Goal: Task Accomplishment & Management: Use online tool/utility

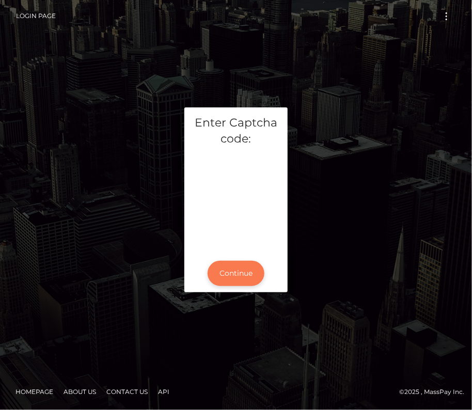
click at [241, 284] on button "Continue" at bounding box center [236, 273] width 57 height 25
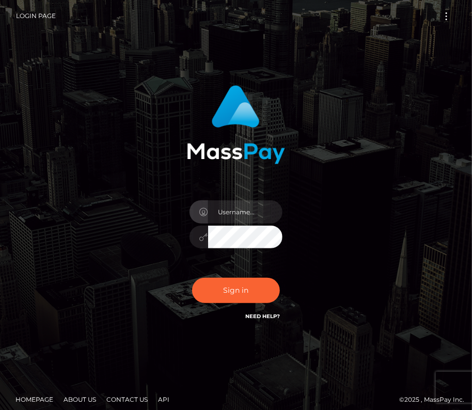
type input "kateo"
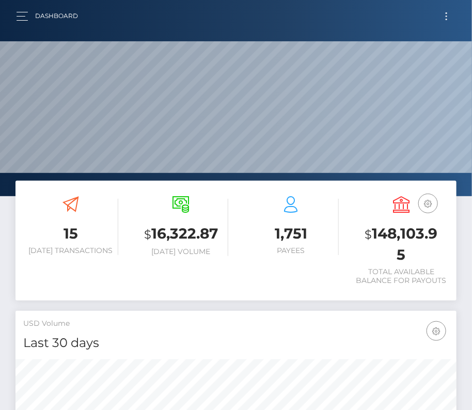
scroll to position [183, 213]
click at [446, 17] on button "Toggle navigation" at bounding box center [446, 16] width 19 height 14
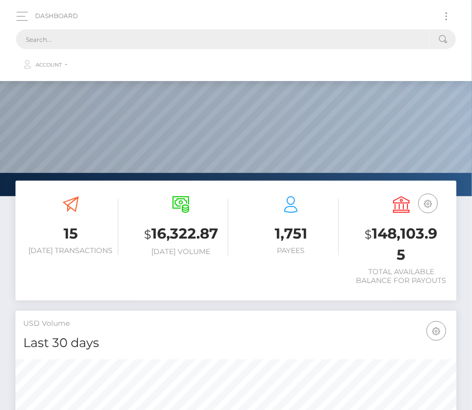
click at [310, 42] on input "text" at bounding box center [223, 39] width 414 height 20
type input "ч"
paste input "194071"
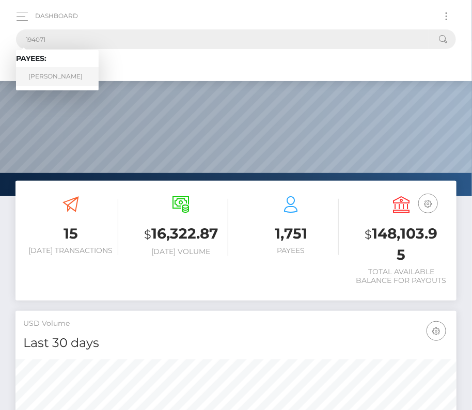
type input "194071"
click at [55, 70] on link "William Stewart Sieverdes" at bounding box center [57, 76] width 83 height 19
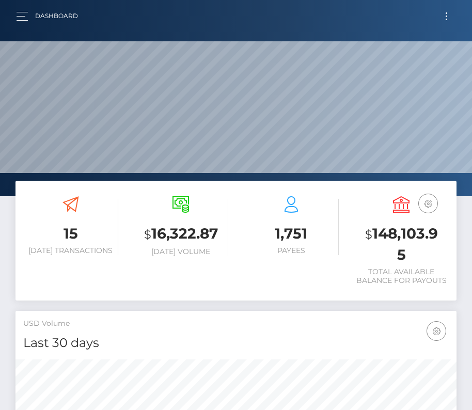
click at [443, 16] on button "Toggle navigation" at bounding box center [446, 16] width 19 height 14
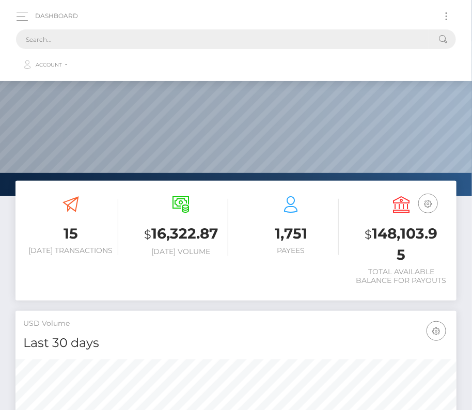
click at [270, 37] on input "text" at bounding box center [223, 39] width 414 height 20
paste input "194071"
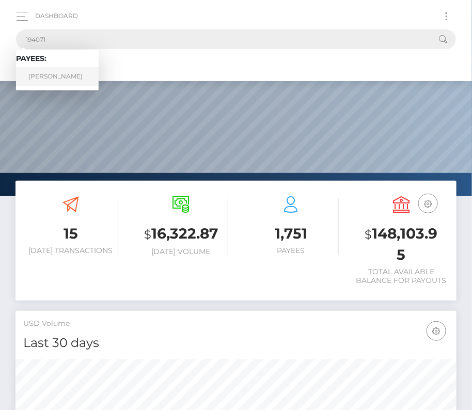
type input "194071"
click at [60, 74] on link "William Stewart Sieverdes" at bounding box center [57, 76] width 83 height 19
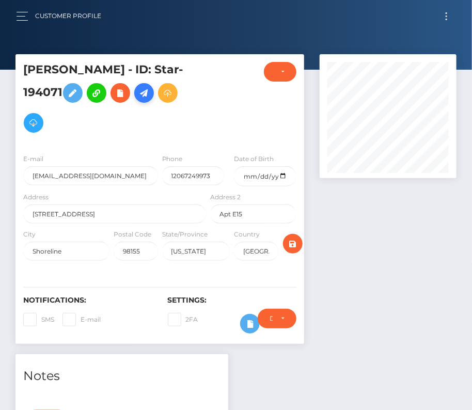
click at [138, 100] on icon at bounding box center [144, 93] width 12 height 13
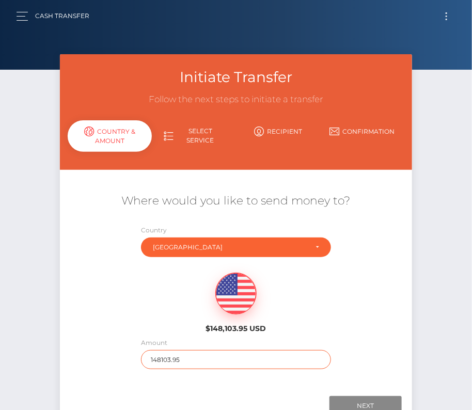
click at [185, 357] on input "148103.95" at bounding box center [236, 359] width 190 height 19
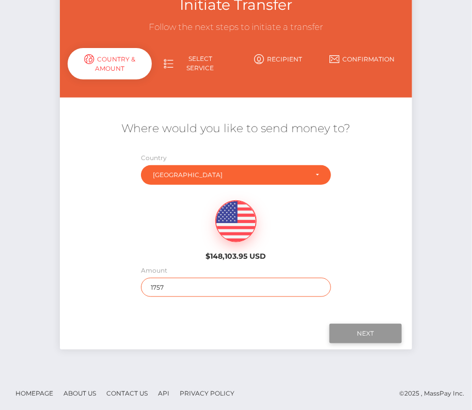
type input "1757"
click at [371, 324] on input "Next" at bounding box center [366, 334] width 72 height 20
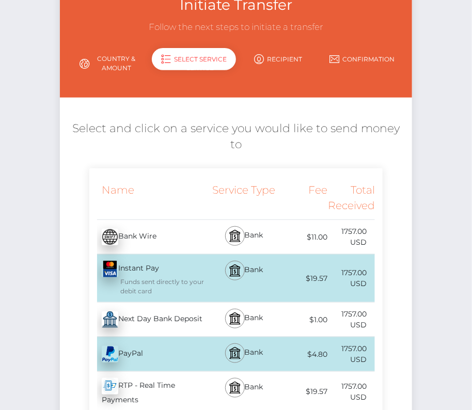
click at [149, 307] on div "Next Day Bank Deposit - USD" at bounding box center [148, 320] width 119 height 29
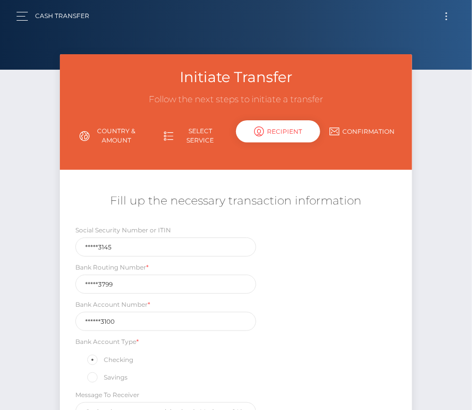
scroll to position [93, 0]
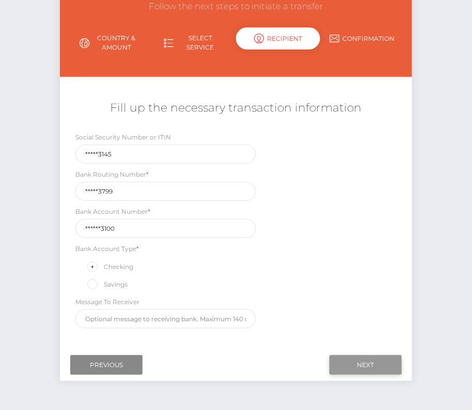
click at [357, 362] on input "Next" at bounding box center [366, 366] width 72 height 20
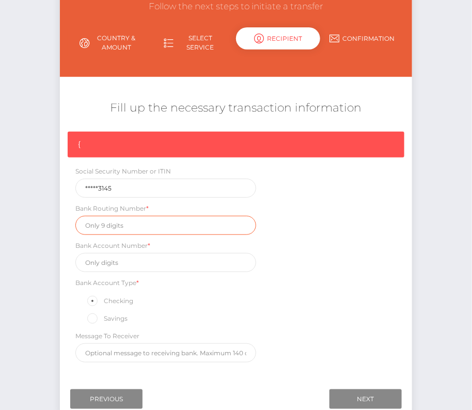
click at [106, 228] on input "text" at bounding box center [165, 225] width 181 height 19
paste input "124103799"
type input "124103799"
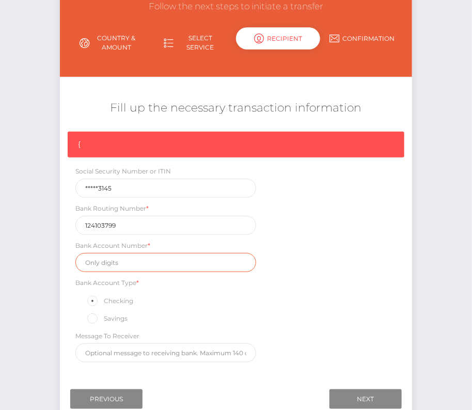
click at [106, 258] on input "text" at bounding box center [165, 262] width 181 height 19
paste input "9972323100"
type input "9972323100"
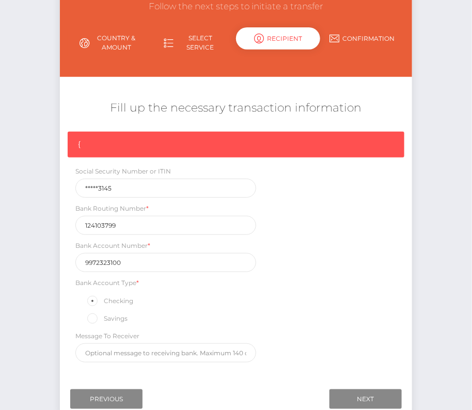
click at [332, 329] on div "{ Social Security Number or ITIN *****3145 Bank Routing Number * 124103799 Bank…" at bounding box center [236, 250] width 353 height 236
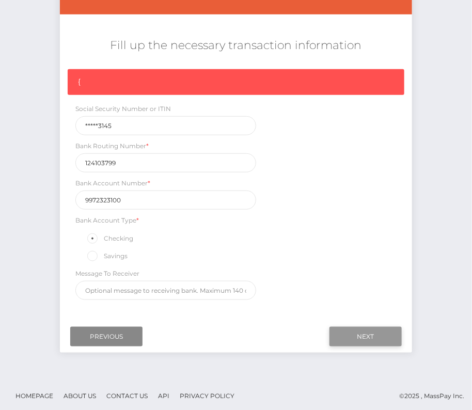
click at [358, 328] on input "Next" at bounding box center [366, 337] width 72 height 20
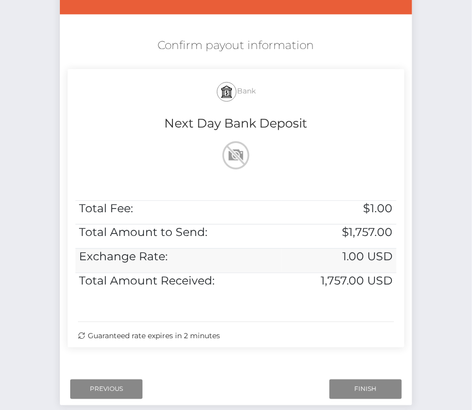
scroll to position [211, 0]
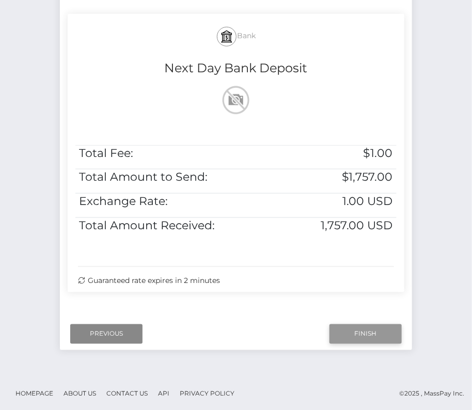
click at [365, 331] on input "Finish" at bounding box center [366, 335] width 72 height 20
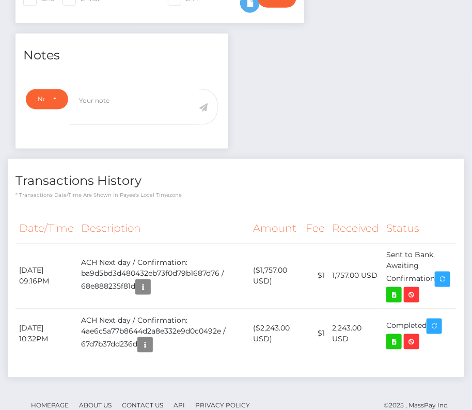
scroll to position [341, 0]
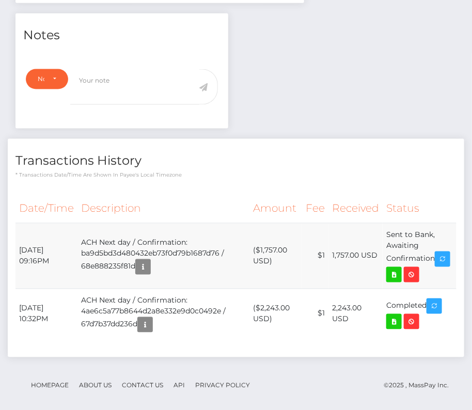
drag, startPoint x: 18, startPoint y: 242, endPoint x: 445, endPoint y: 256, distance: 427.7
click at [445, 256] on tr "October 9, 2025 09:16PM ACH Next day / Confirmation: ba9d5bd3d480432eb73f0d79b1…" at bounding box center [236, 256] width 441 height 66
copy tr "October 9, 2025 09:16PM ACH Next day / Confirmation: ba9d5bd3d480432eb73f0d79b1…"
click at [401, 269] on icon at bounding box center [394, 275] width 12 height 13
click at [0, 0] on div "William Stewart Sieverdes - ID: Star-194071 CLOSED ACTIVE" at bounding box center [236, 66] width 472 height 706
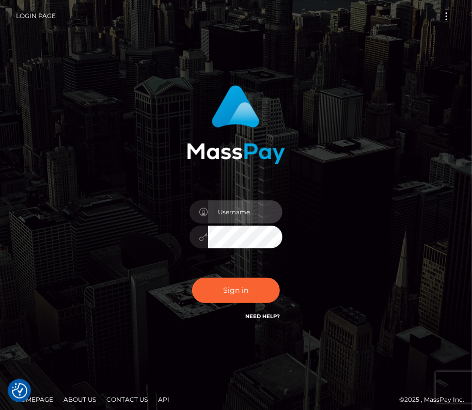
drag, startPoint x: 232, startPoint y: 207, endPoint x: 228, endPoint y: 215, distance: 8.8
click at [232, 207] on input "text" at bounding box center [245, 212] width 74 height 23
type input "kateo"
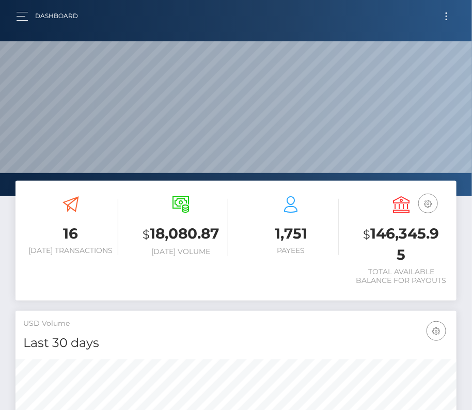
scroll to position [183, 213]
click at [446, 16] on span "Toggle navigation" at bounding box center [447, 17] width 2 height 2
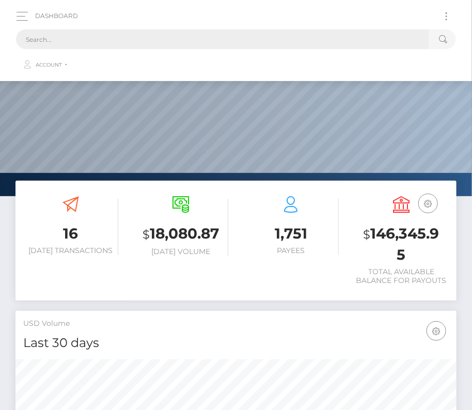
click at [178, 42] on input "text" at bounding box center [223, 39] width 414 height 20
paste input "194071"
type input "194071"
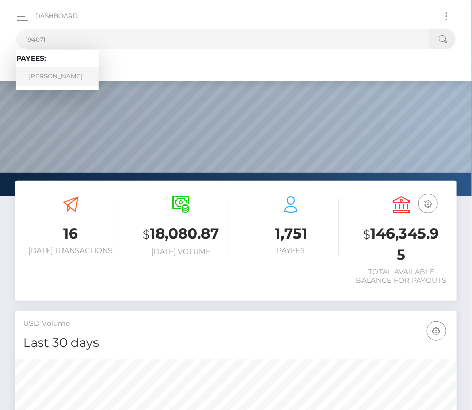
click at [52, 78] on link "William Stewart Sieverdes" at bounding box center [57, 76] width 83 height 19
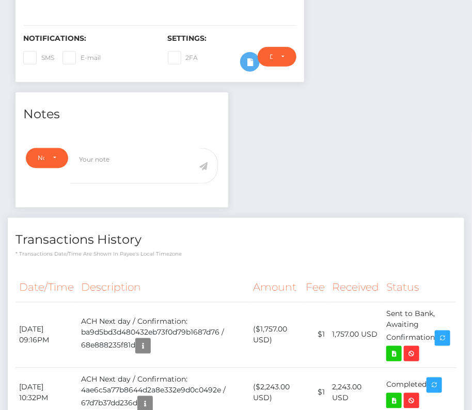
scroll to position [341, 0]
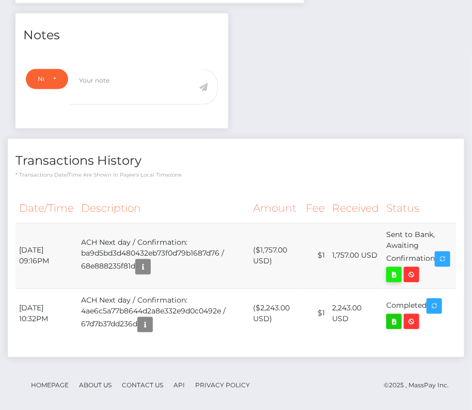
click at [401, 269] on icon at bounding box center [394, 275] width 12 height 13
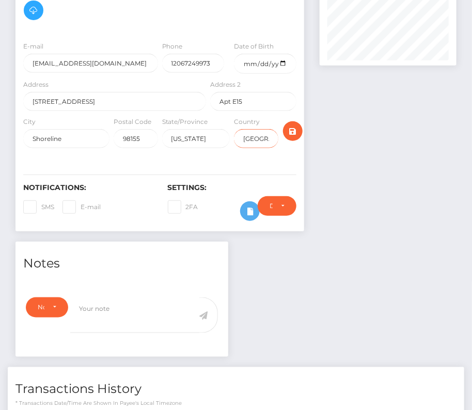
scroll to position [0, 0]
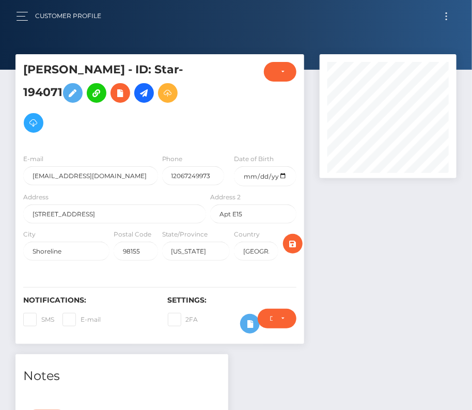
click at [445, 16] on button "Toggle navigation" at bounding box center [446, 16] width 19 height 14
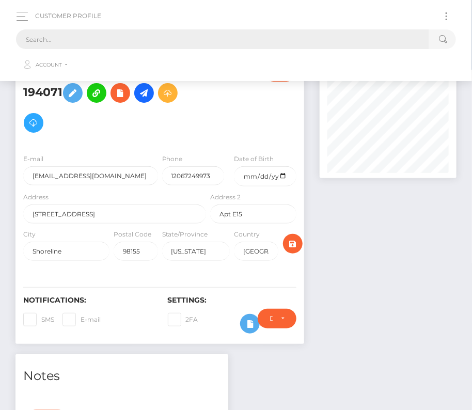
click at [223, 43] on input "text" at bounding box center [223, 39] width 414 height 20
paste input "746716"
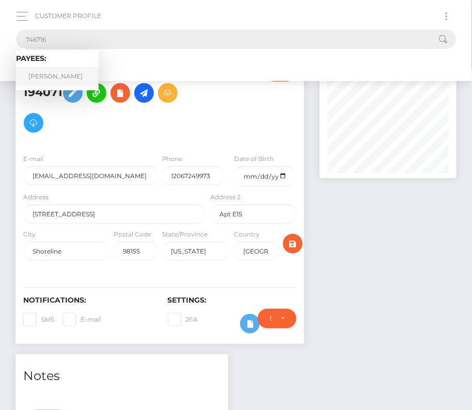
type input "746716"
click at [64, 74] on link "Zaelis Bickerton" at bounding box center [57, 76] width 83 height 19
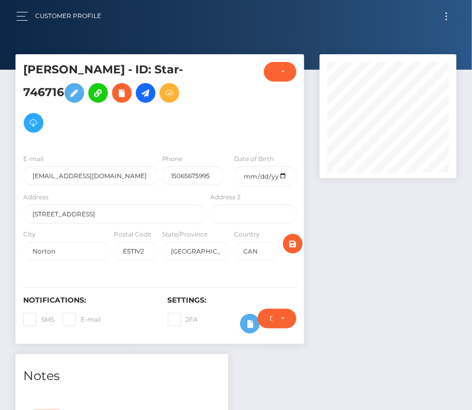
scroll to position [124, 136]
click at [149, 87] on icon at bounding box center [146, 93] width 12 height 13
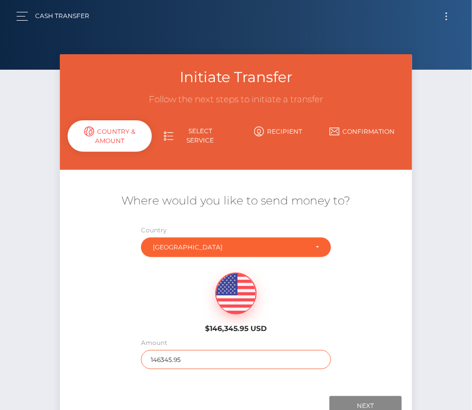
click at [204, 359] on input "146345.95" at bounding box center [236, 359] width 190 height 19
type input "841.51"
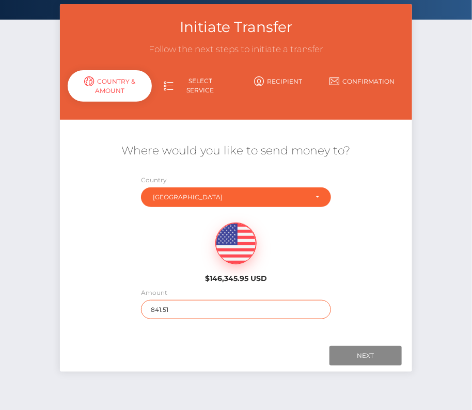
scroll to position [63, 0]
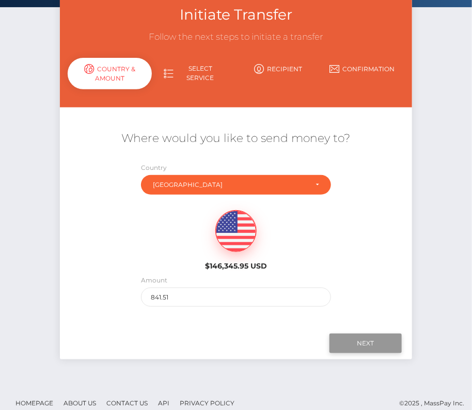
click at [371, 338] on input "Next" at bounding box center [366, 344] width 72 height 20
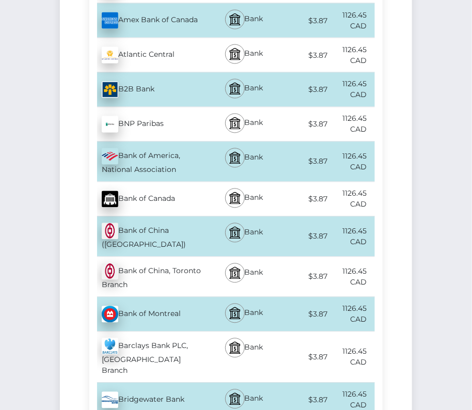
scroll to position [0, 0]
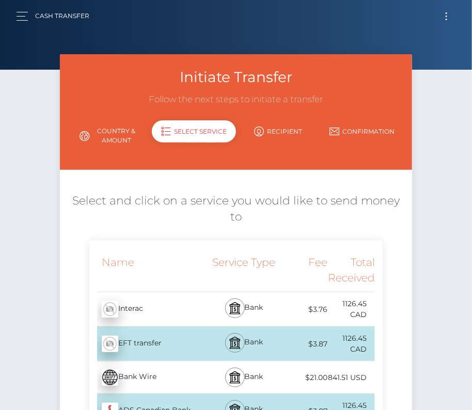
click at [445, 17] on button "Toggle navigation" at bounding box center [446, 16] width 19 height 14
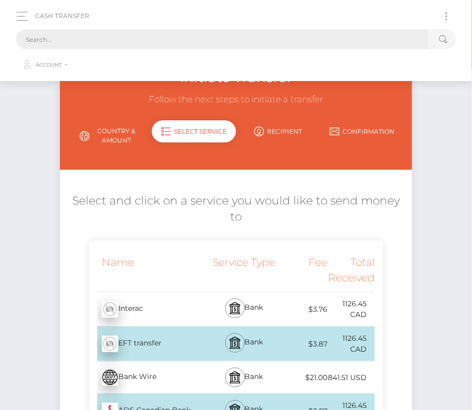
click at [191, 42] on input "text" at bounding box center [223, 39] width 414 height 20
paste input "746716"
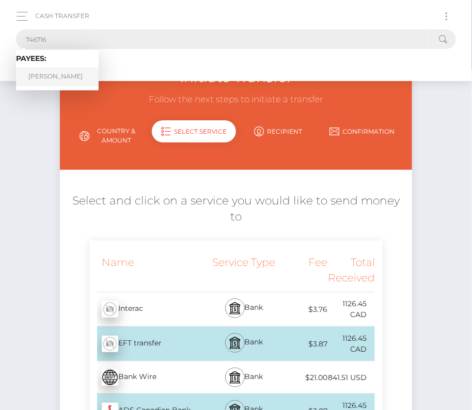
type input "746716"
click at [50, 79] on link "Zaelis Bickerton" at bounding box center [57, 76] width 83 height 19
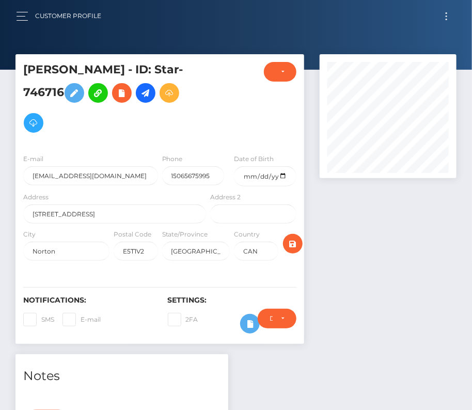
scroll to position [322, 0]
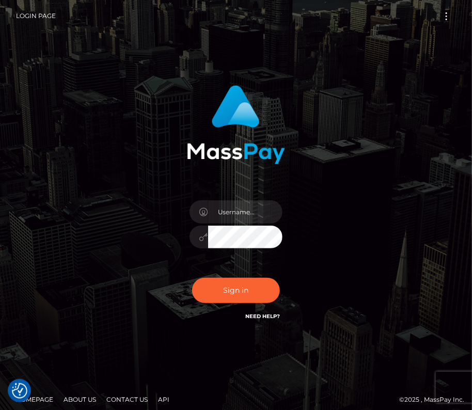
type input "kateo"
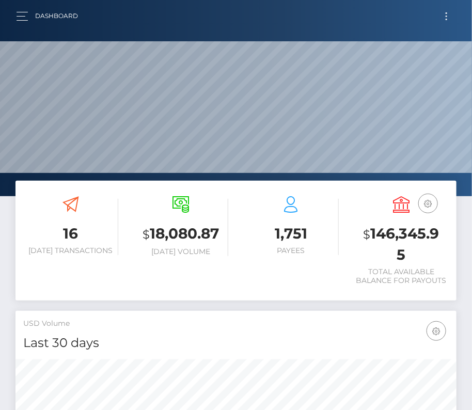
scroll to position [183, 213]
click at [438, 16] on button "Toggle navigation" at bounding box center [446, 16] width 19 height 14
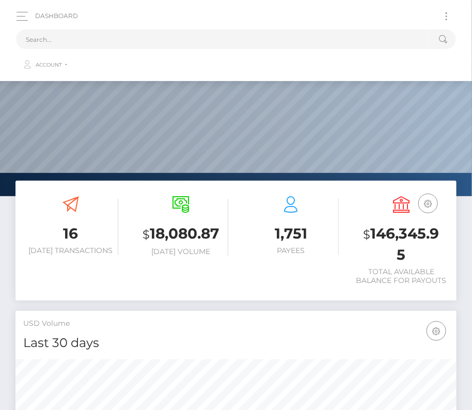
click at [282, 25] on div "Dashboard Loading... Loading... Account" at bounding box center [236, 40] width 456 height 71
click at [264, 40] on input "text" at bounding box center [223, 39] width 414 height 20
paste input "746716"
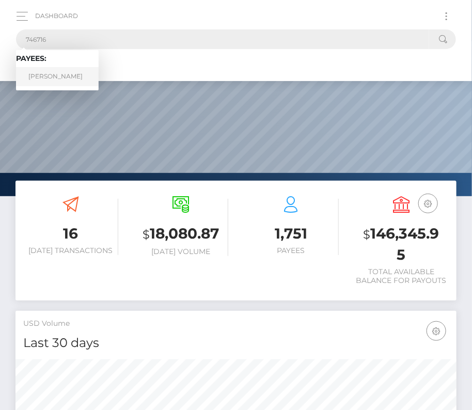
type input "746716"
click at [47, 79] on link "Zaelis Bickerton" at bounding box center [57, 76] width 83 height 19
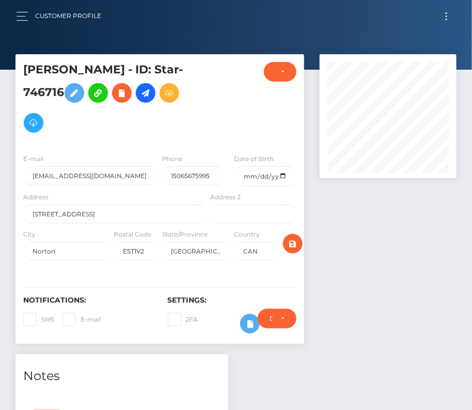
click at [446, 16] on span "Toggle navigation" at bounding box center [447, 17] width 2 height 2
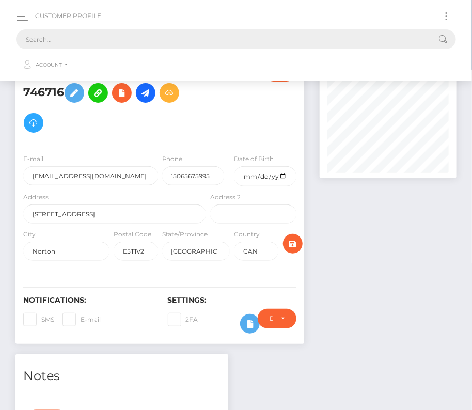
click at [202, 44] on input "text" at bounding box center [223, 39] width 414 height 20
paste input "18581"
type input "18581"
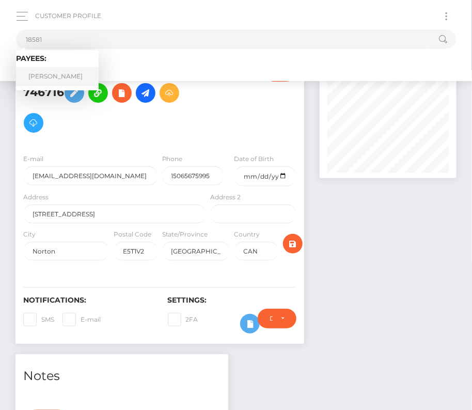
click at [70, 74] on link "Jeremy Hambly" at bounding box center [57, 76] width 83 height 19
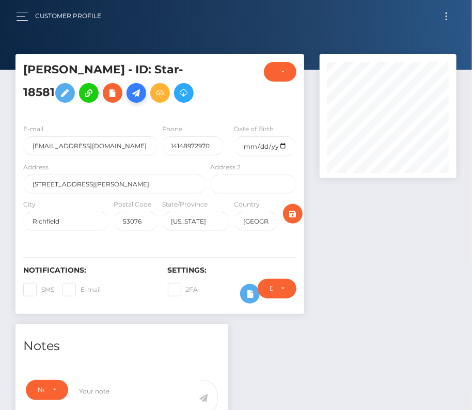
click at [136, 96] on icon at bounding box center [136, 93] width 12 height 13
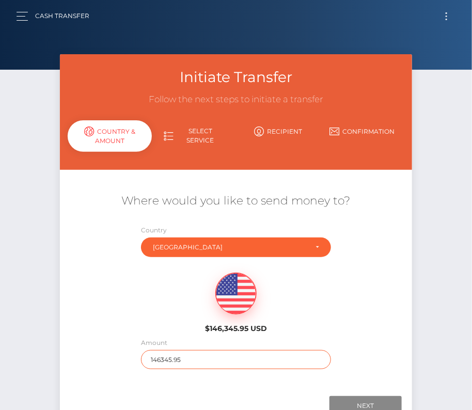
click at [200, 356] on input "146345.95" at bounding box center [236, 359] width 190 height 19
type input "1077"
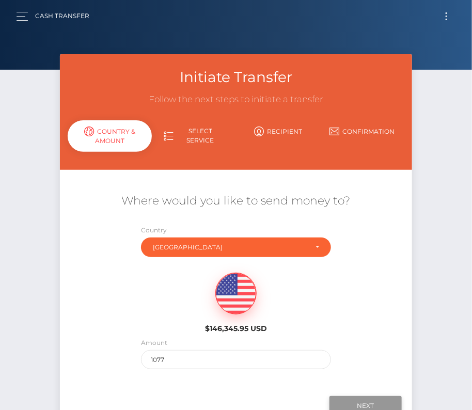
click at [357, 400] on input "Next" at bounding box center [366, 406] width 72 height 20
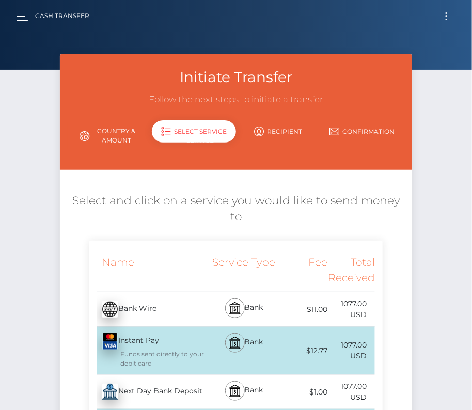
click at [138, 378] on div "Next Day Bank Deposit - USD" at bounding box center [148, 392] width 119 height 29
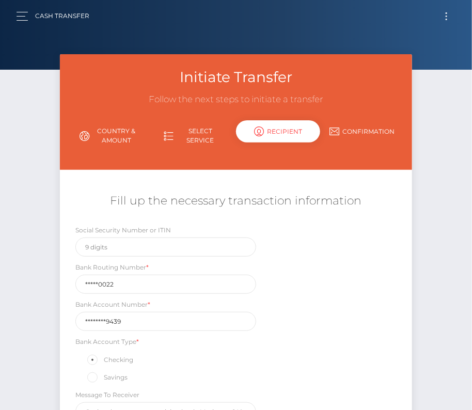
click at [299, 348] on div "Social Security Number or ITIN Bank Routing Number * *****0022 Bank Account Num…" at bounding box center [236, 326] width 353 height 202
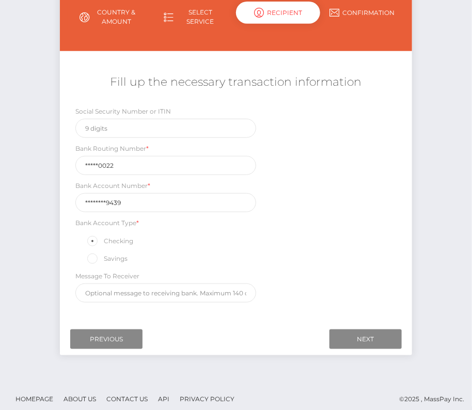
scroll to position [121, 0]
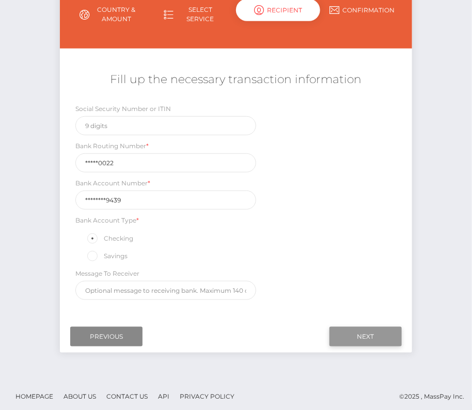
click at [376, 333] on input "Next" at bounding box center [366, 337] width 72 height 20
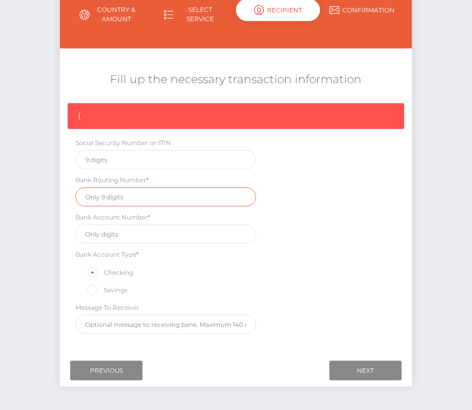
click at [121, 198] on input "text" at bounding box center [165, 197] width 181 height 19
paste input "075000022"
type input "075000022"
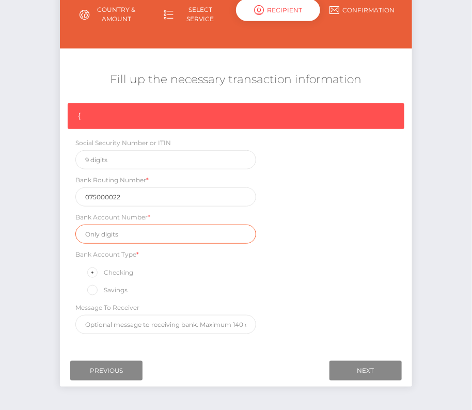
click at [109, 225] on input "text" at bounding box center [165, 234] width 181 height 19
paste input "182377459439"
type input "182377459439"
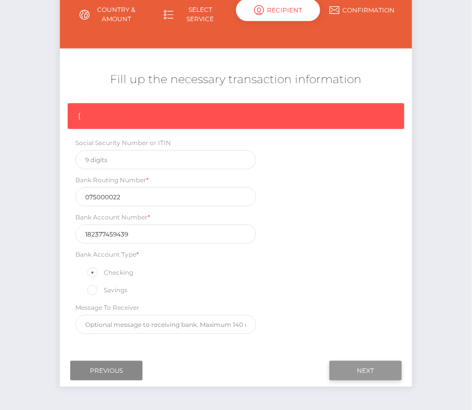
click at [343, 362] on input "Next" at bounding box center [366, 371] width 72 height 20
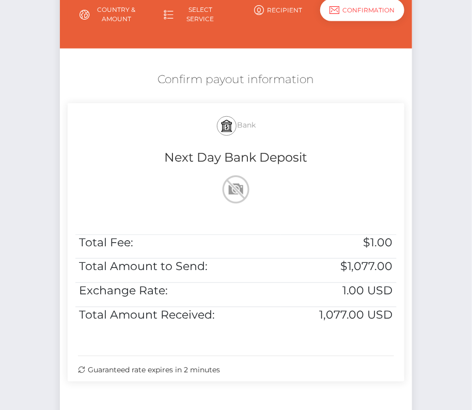
scroll to position [211, 0]
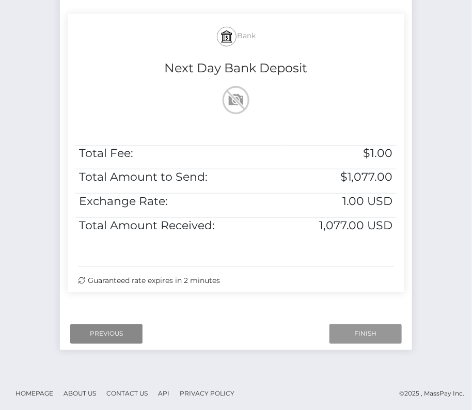
click at [365, 341] on input "Finish" at bounding box center [366, 335] width 72 height 20
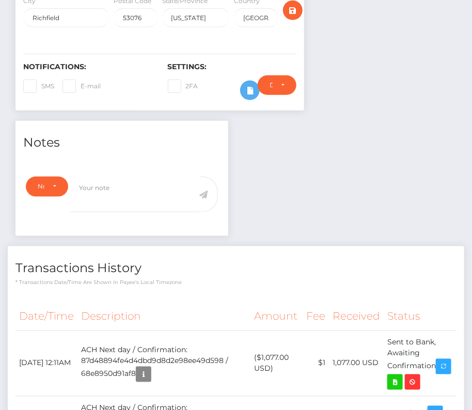
scroll to position [283, 0]
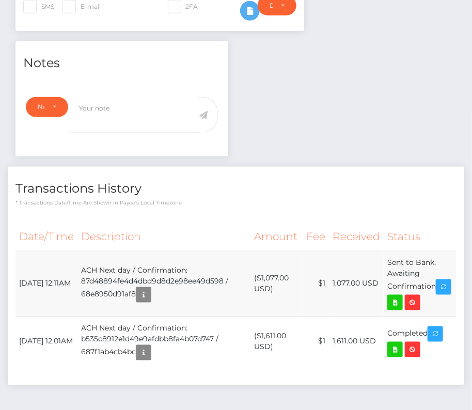
drag, startPoint x: 17, startPoint y: 273, endPoint x: 449, endPoint y: 279, distance: 431.7
click at [449, 279] on tr "October 10, 2025 12:11AM ACH Next day / Confirmation: 87d48894fe4d4dbd9d8d2e98e…" at bounding box center [236, 284] width 441 height 66
copy tr "October 10, 2025 12:11AM ACH Next day / Confirmation: 87d48894fe4d4dbd9d8d2e98e…"
click at [402, 297] on icon at bounding box center [395, 303] width 12 height 13
click at [0, 0] on div "Jeremy Hambly - ID: Star-18581 CLOSED ACTIVE E-mail Phone" at bounding box center [236, 109] width 472 height 676
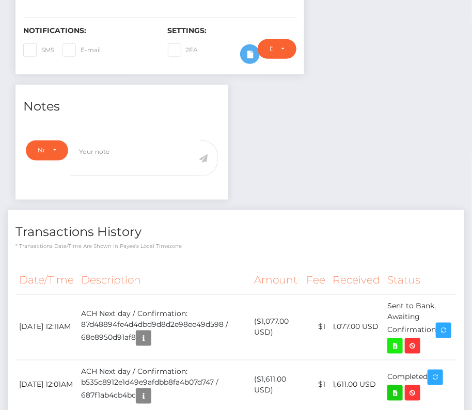
scroll to position [0, 0]
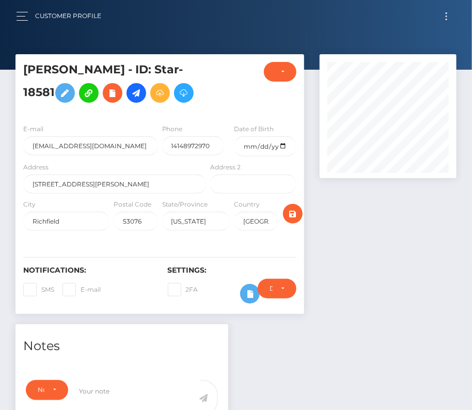
click at [444, 14] on button "Toggle navigation" at bounding box center [446, 16] width 19 height 14
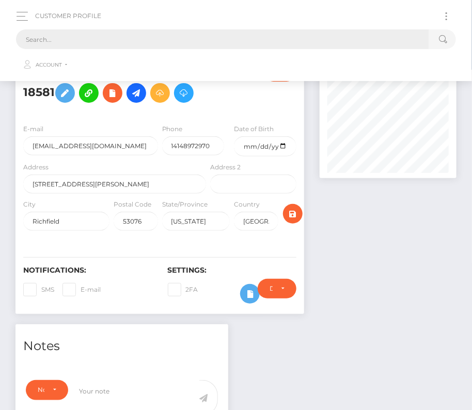
click at [245, 44] on input "text" at bounding box center [223, 39] width 414 height 20
paste input "746716"
type input "746716"
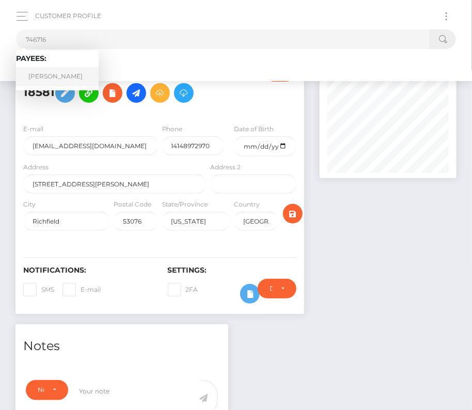
click at [59, 74] on link "Zaelis Bickerton" at bounding box center [57, 76] width 83 height 19
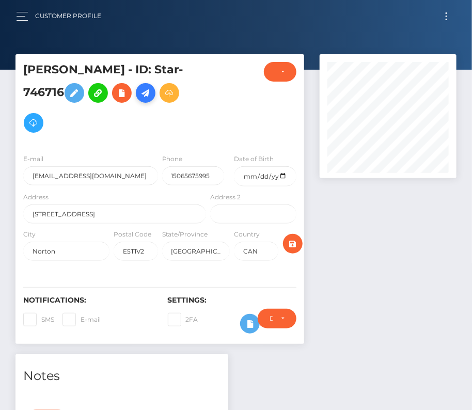
click at [148, 94] on icon at bounding box center [146, 93] width 12 height 13
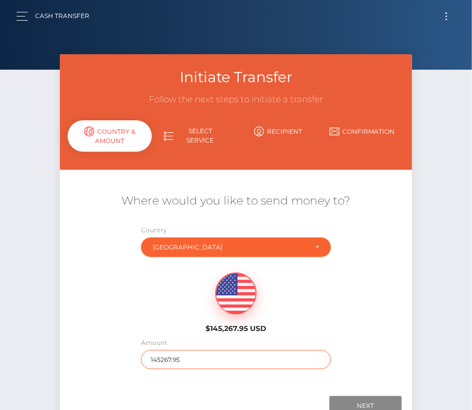
click at [207, 356] on input "145267.95" at bounding box center [236, 359] width 190 height 19
type input "841.51"
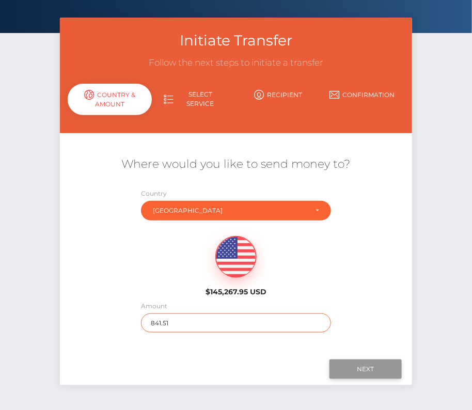
scroll to position [44, 0]
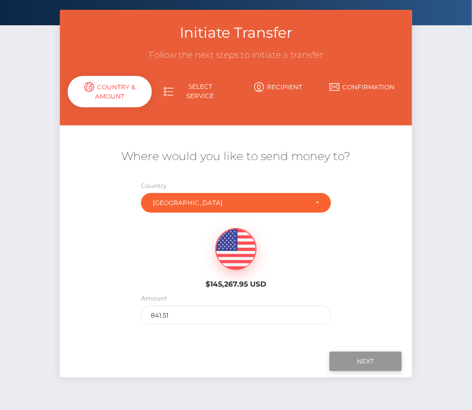
click at [385, 357] on input "Next" at bounding box center [366, 362] width 72 height 20
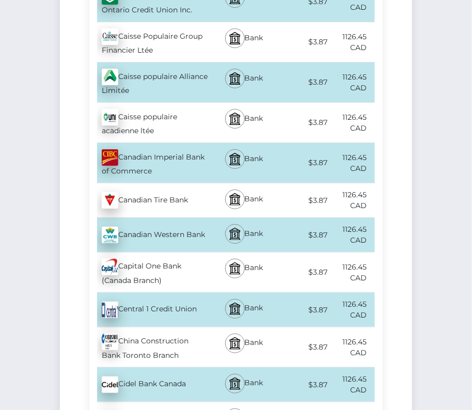
scroll to position [1005, 0]
click at [125, 296] on div "Central 1 Credit Union - CAD" at bounding box center [148, 310] width 119 height 29
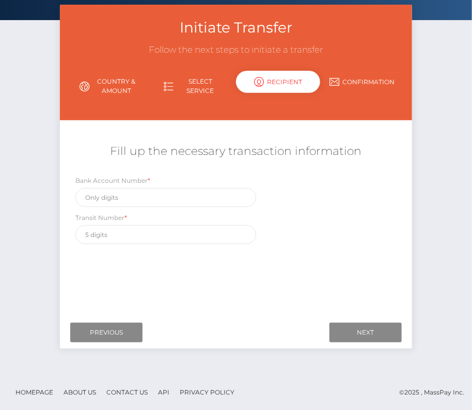
scroll to position [0, 0]
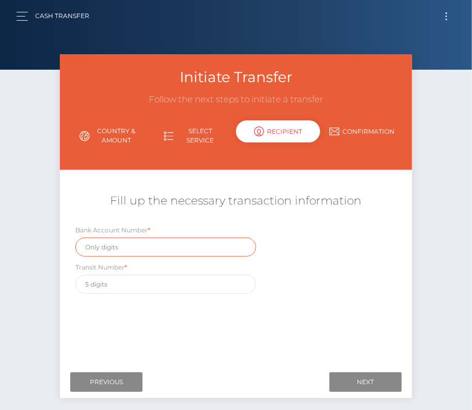
click at [118, 247] on input "text" at bounding box center [165, 247] width 181 height 19
paste input "0849 37664"
drag, startPoint x: 128, startPoint y: 244, endPoint x: 61, endPoint y: 245, distance: 67.2
click at [61, 245] on div "Bank Account Number * 0849 37664 Transit Number *" at bounding box center [236, 262] width 353 height 74
paste input "62167106"
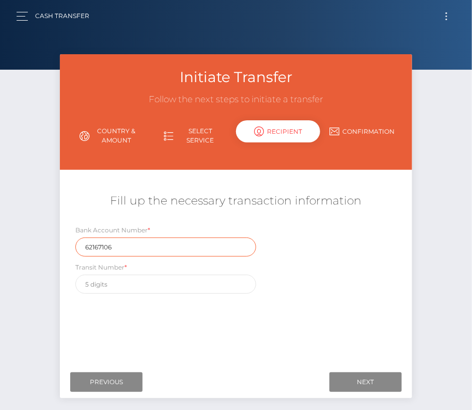
type input "62167106"
click at [201, 360] on div "Where would you like to send money to? Country Abkhazia [GEOGRAPHIC_DATA] [GEOG…" at bounding box center [236, 270] width 337 height 184
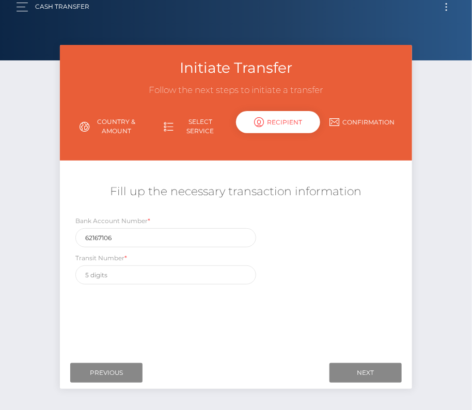
scroll to position [9, 0]
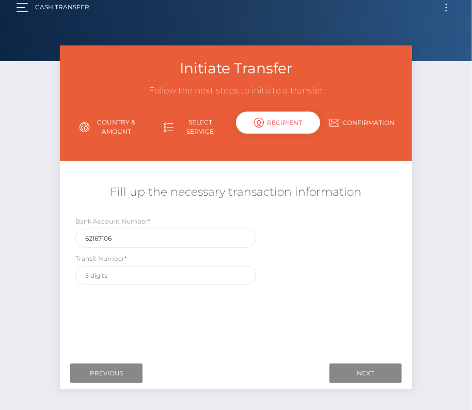
click at [446, 4] on button "Toggle navigation" at bounding box center [446, 8] width 19 height 14
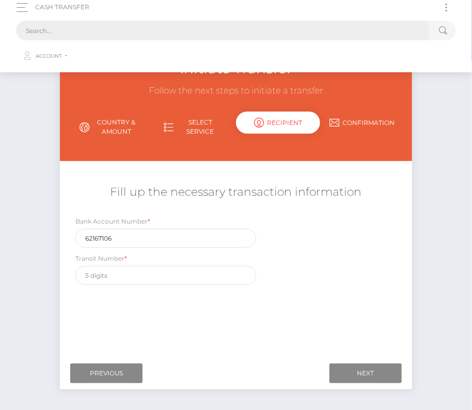
click at [167, 25] on input "text" at bounding box center [223, 31] width 414 height 20
paste input "301888"
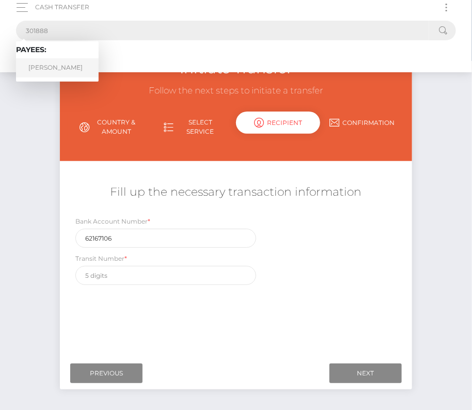
type input "301888"
click at [50, 61] on link "[PERSON_NAME]" at bounding box center [57, 67] width 83 height 19
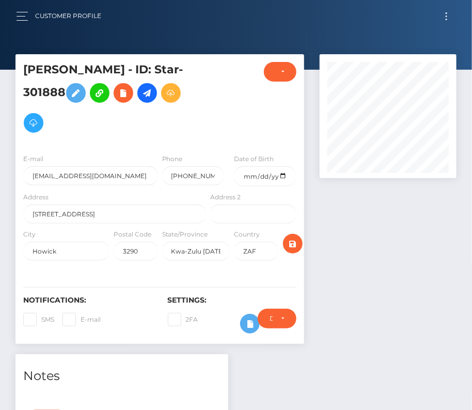
scroll to position [124, 136]
